Goal: Share content

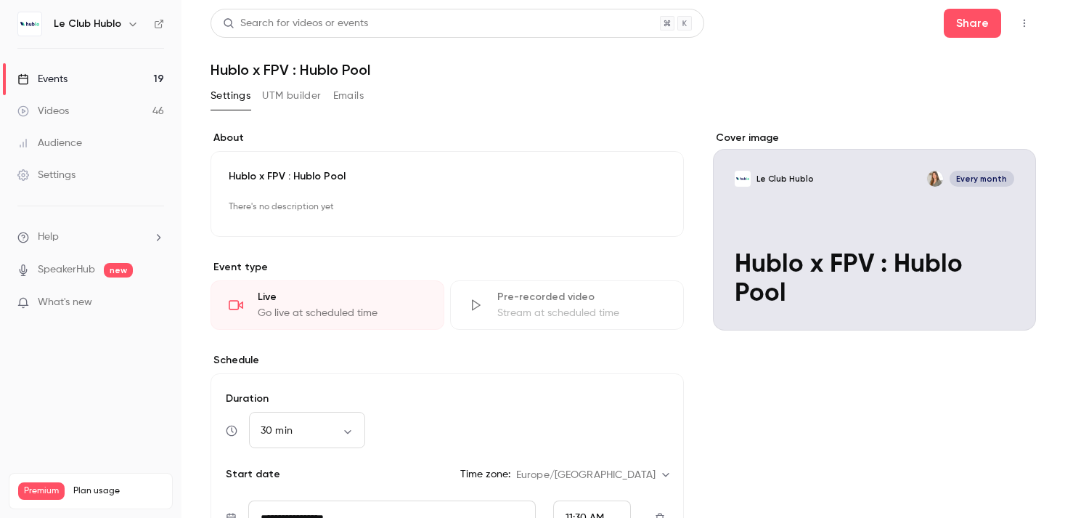
click at [101, 73] on link "Events 19" at bounding box center [90, 79] width 181 height 32
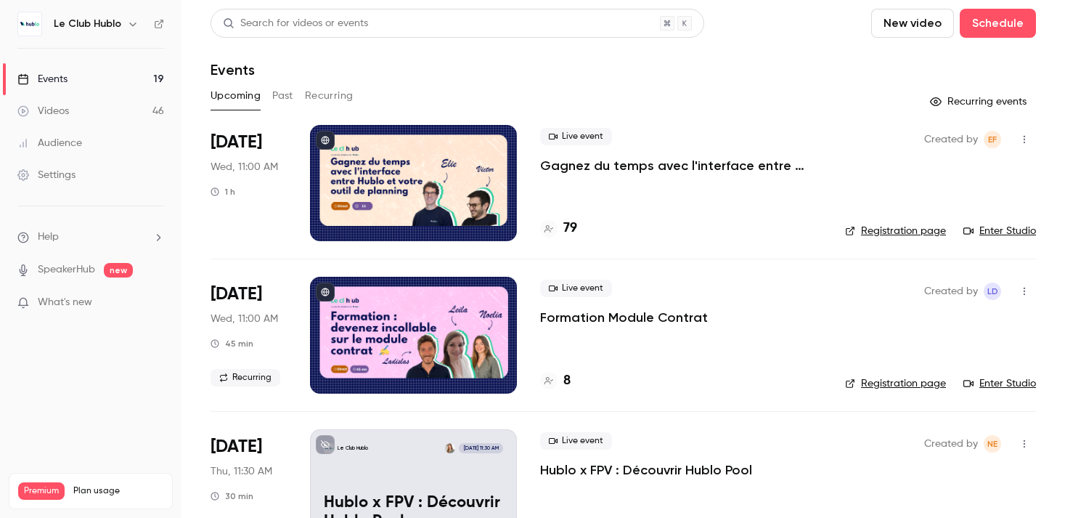
click at [339, 88] on button "Recurring" at bounding box center [329, 95] width 49 height 23
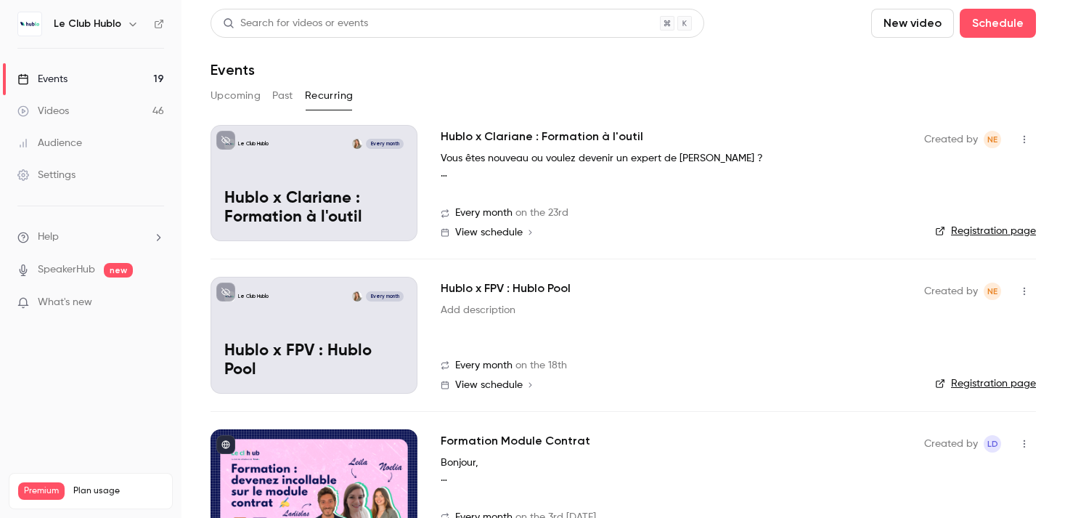
click at [1018, 139] on icon "button" at bounding box center [1024, 139] width 12 height 10
click at [904, 122] on div at bounding box center [532, 259] width 1065 height 518
click at [1023, 142] on icon "button" at bounding box center [1023, 140] width 1 height 8
click at [928, 181] on div "Share" at bounding box center [968, 176] width 110 height 15
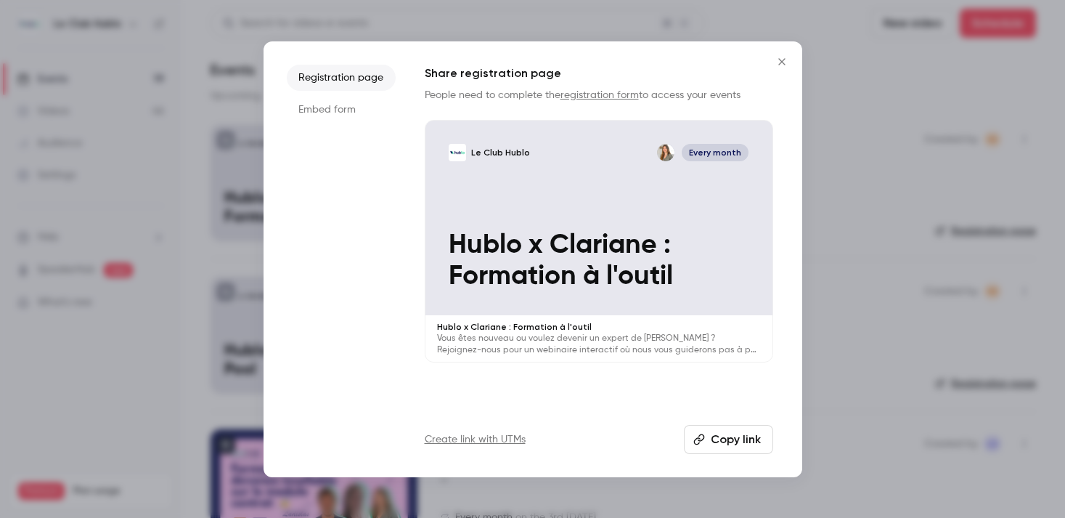
click at [711, 445] on button "Copy link" at bounding box center [728, 439] width 89 height 29
click at [773, 59] on icon "Close" at bounding box center [781, 62] width 17 height 12
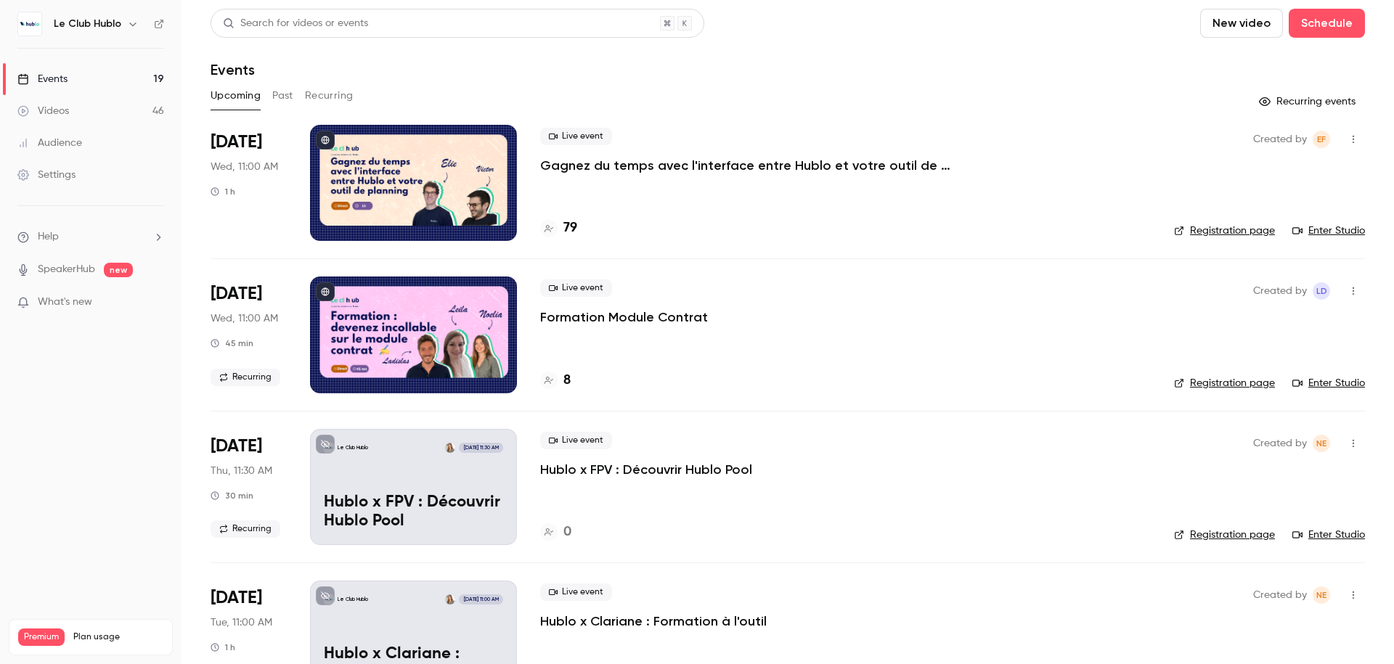
scroll to position [1283, 0]
